Goal: Find specific page/section: Find specific page/section

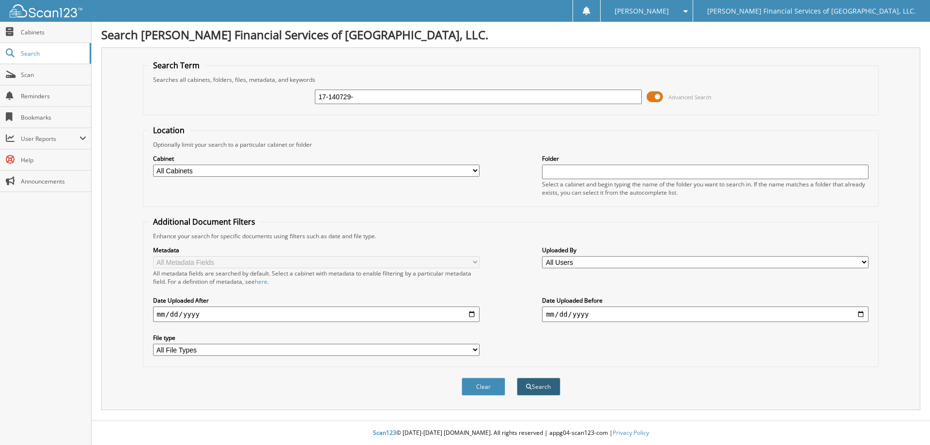
type input "17-140729-"
click at [526, 384] on button "Search" at bounding box center [539, 387] width 44 height 18
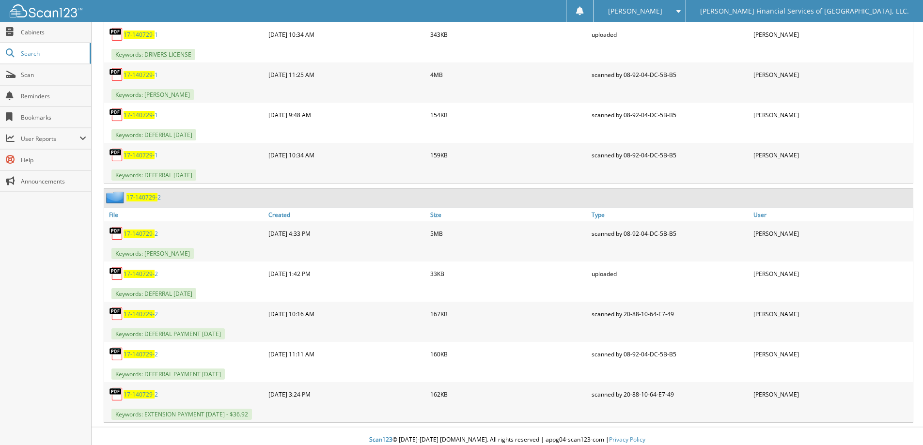
scroll to position [550, 0]
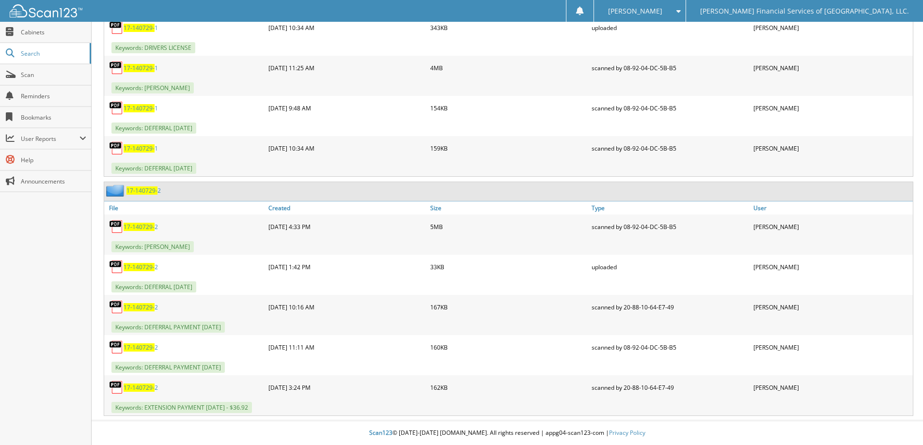
click at [141, 226] on span "17-140729-" at bounding box center [139, 227] width 31 height 8
